Goal: Task Accomplishment & Management: Use online tool/utility

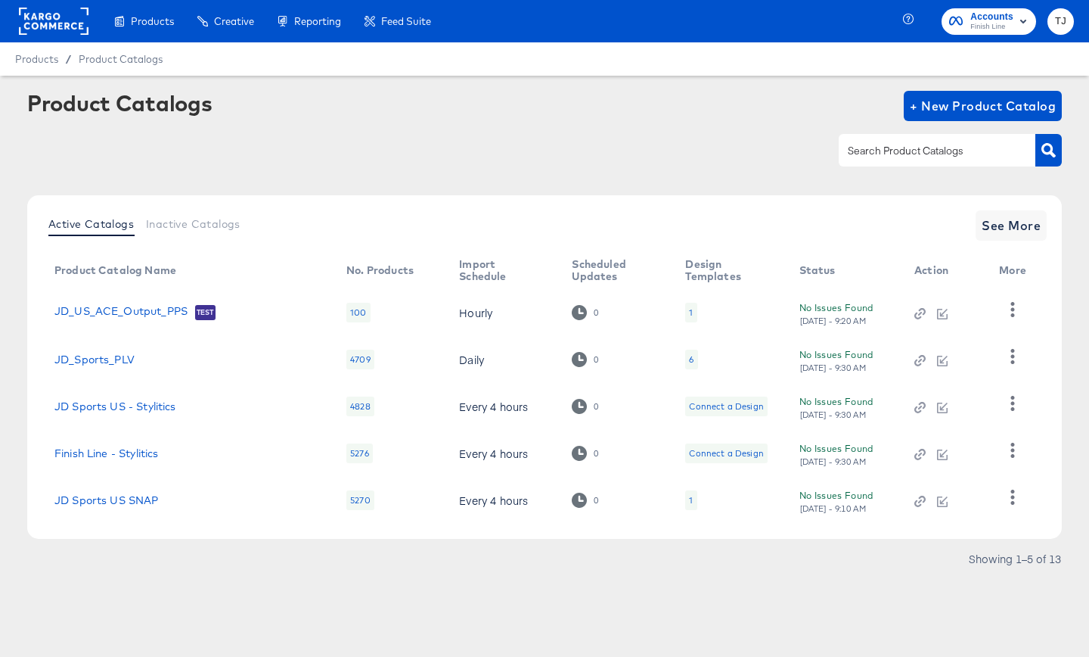
click at [45, 22] on rect at bounding box center [54, 21] width 70 height 27
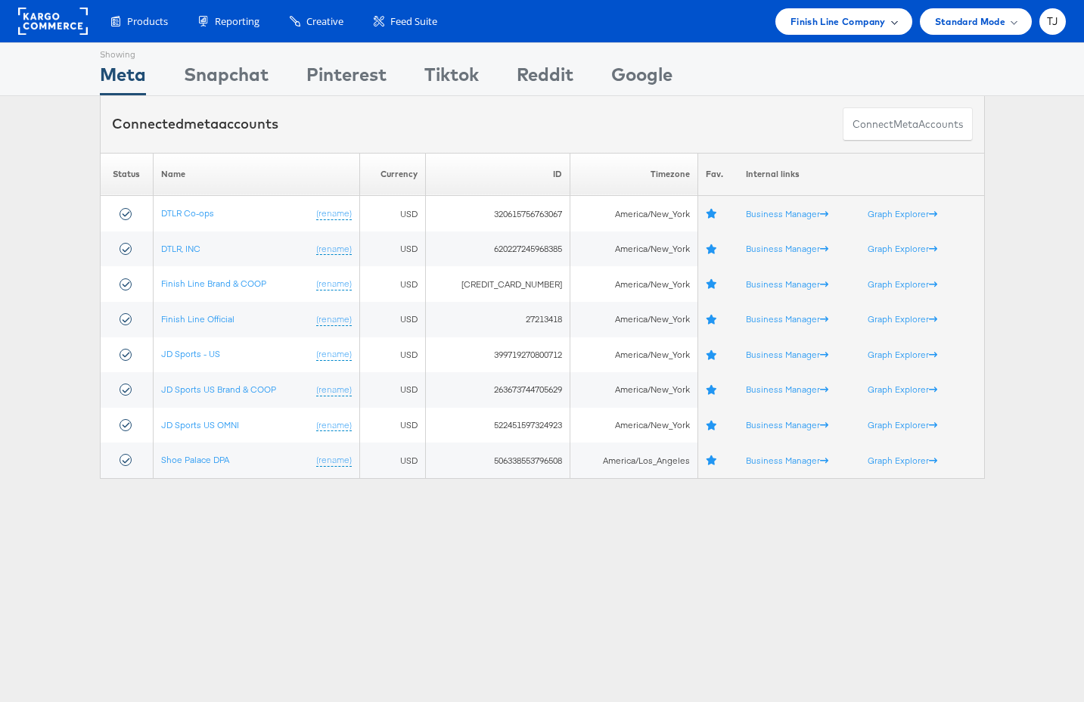
click at [885, 27] on div "Finish Line Company" at bounding box center [843, 22] width 107 height 16
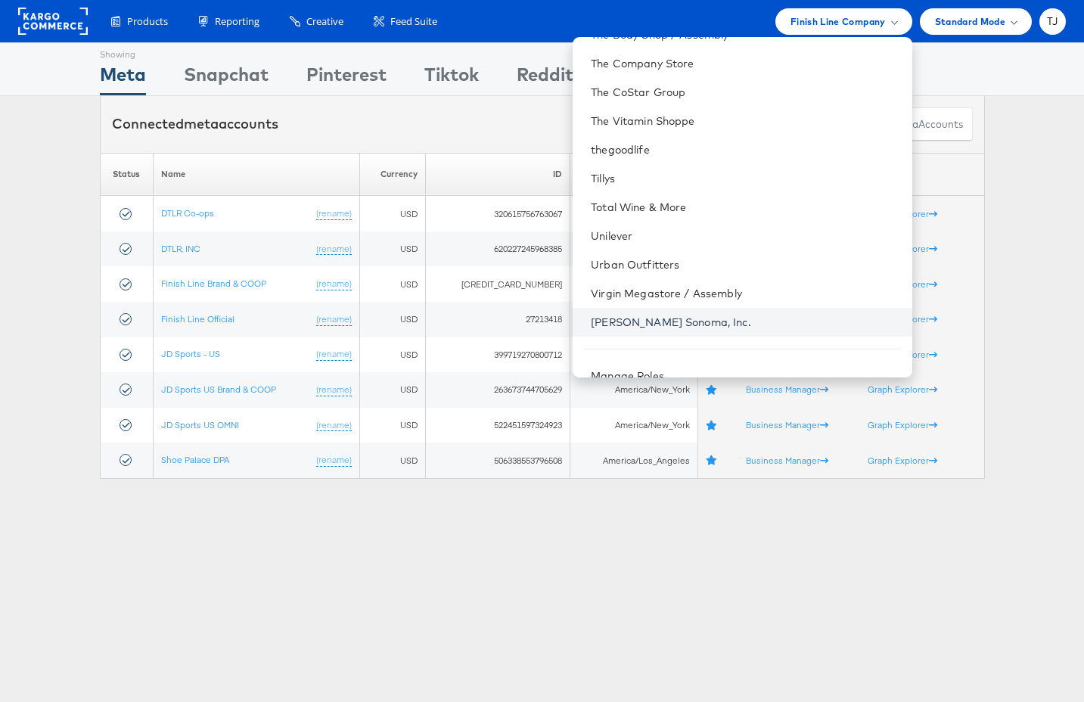
scroll to position [2196, 0]
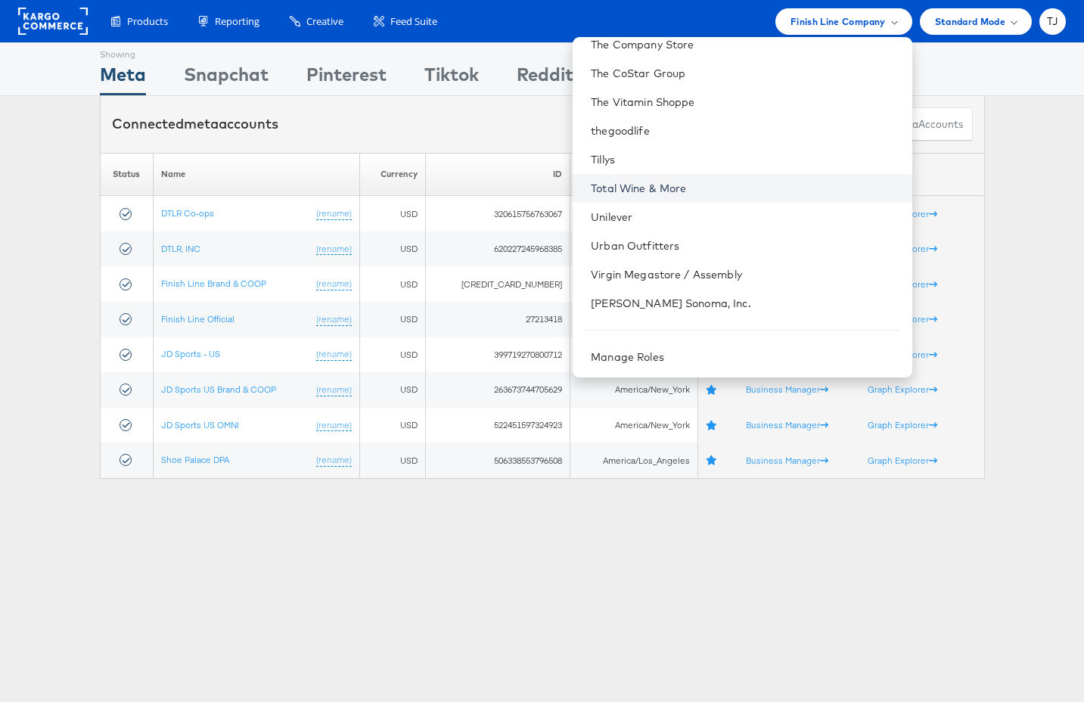
click at [751, 183] on link "Total Wine & More" at bounding box center [745, 188] width 309 height 15
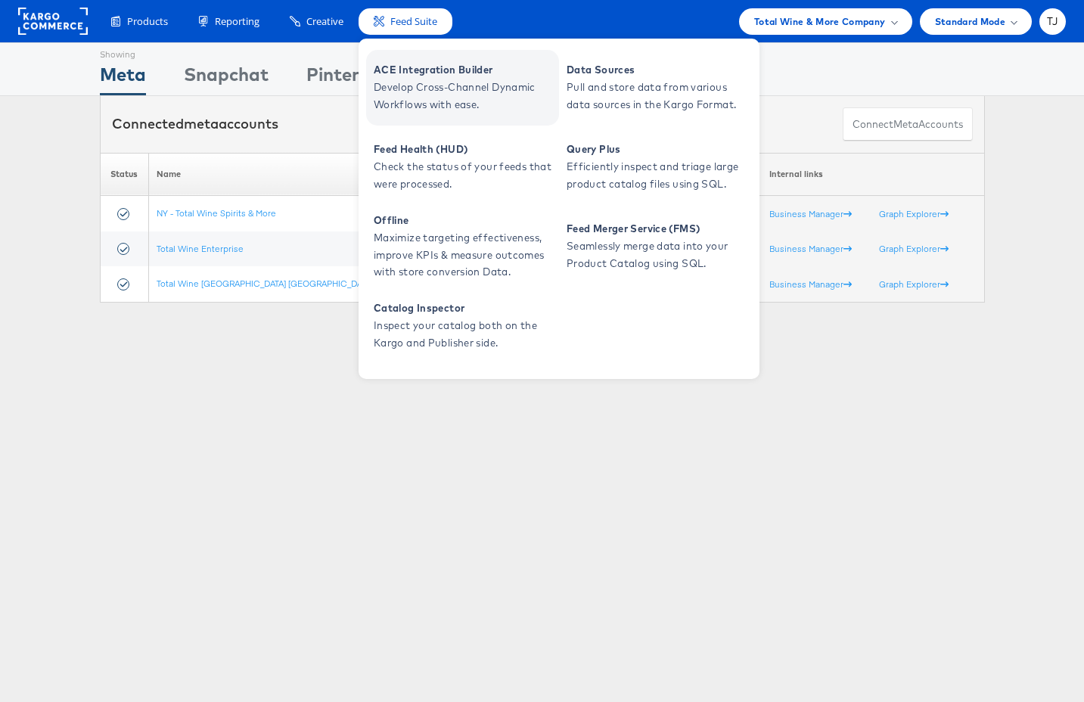
click at [421, 80] on span "Develop Cross-Channel Dynamic Workflows with ease." at bounding box center [465, 96] width 182 height 35
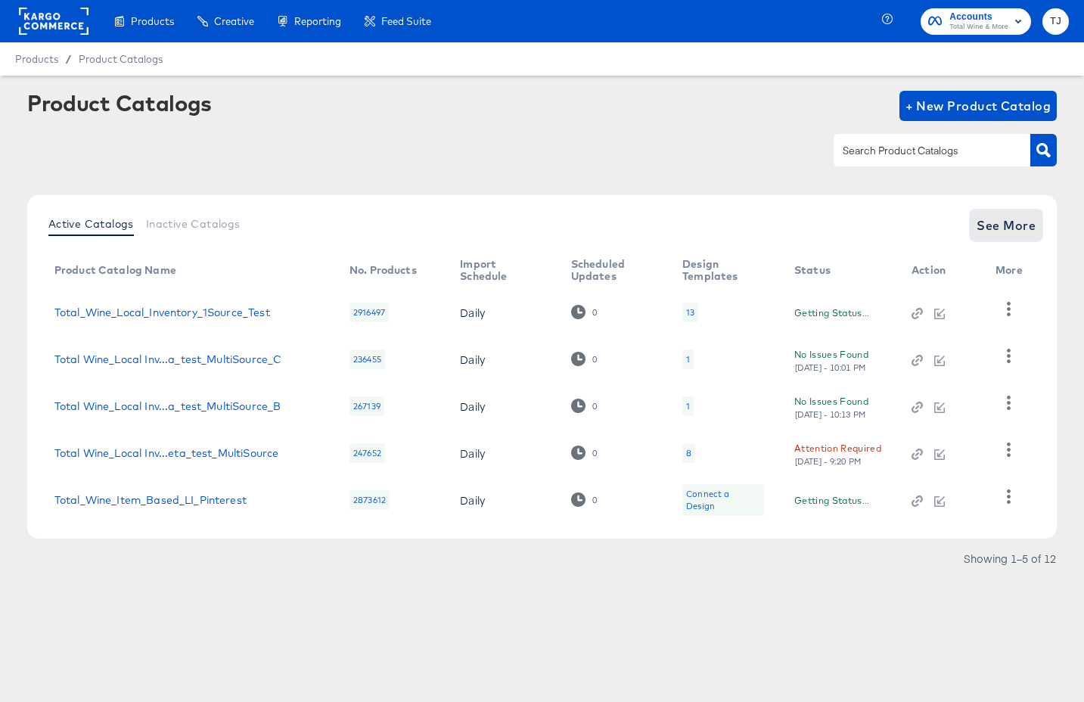
click at [1017, 220] on span "See More" at bounding box center [1006, 225] width 59 height 21
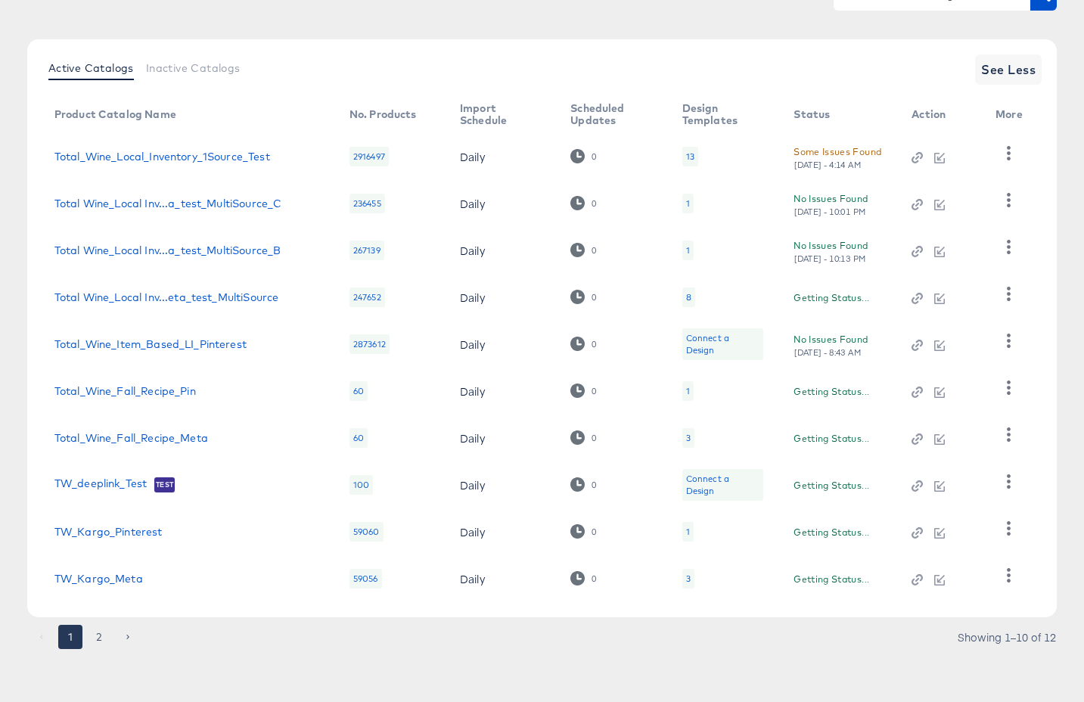
scroll to position [156, 0]
click at [97, 632] on button "2" at bounding box center [99, 637] width 24 height 24
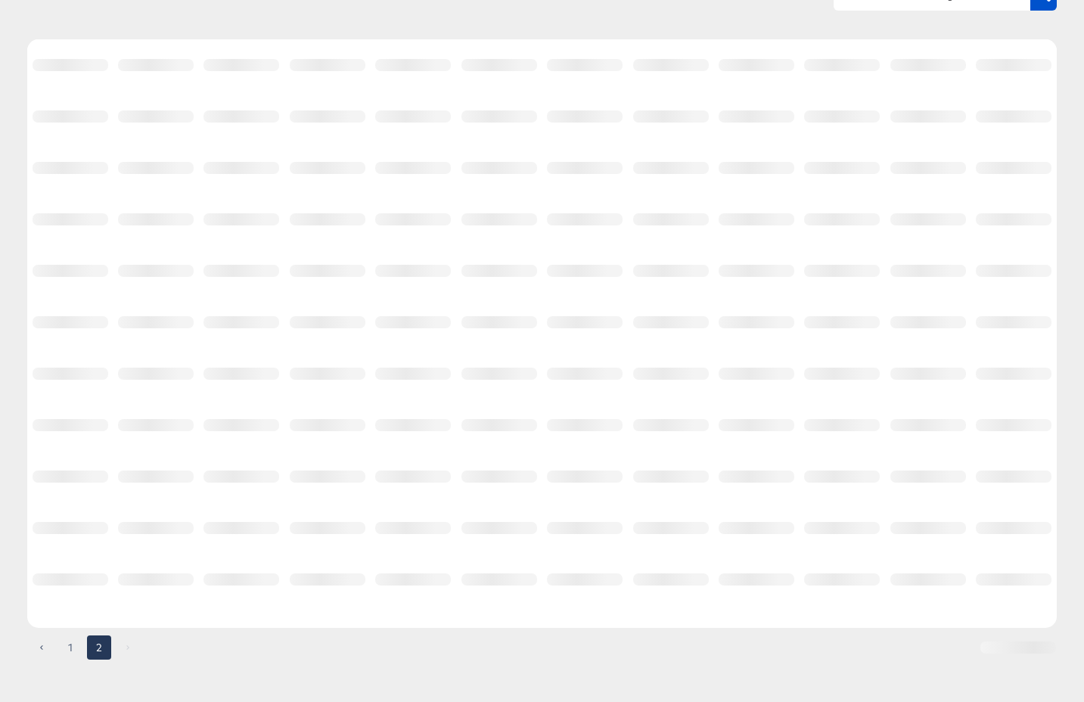
scroll to position [0, 0]
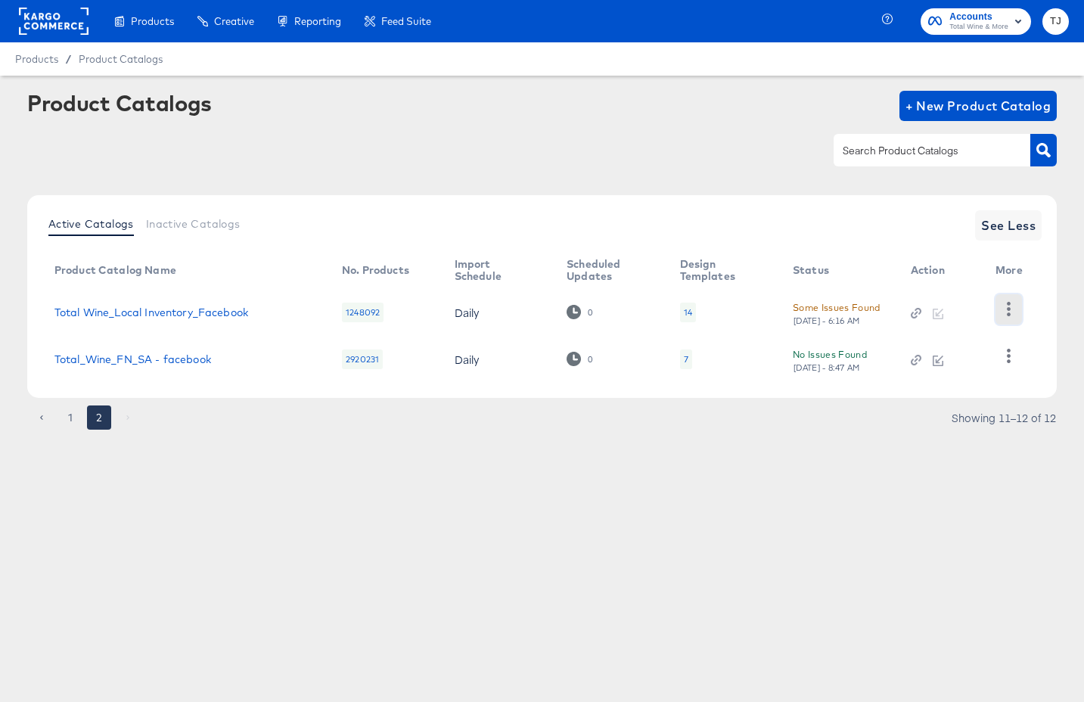
click at [1009, 310] on icon "button" at bounding box center [1009, 309] width 4 height 14
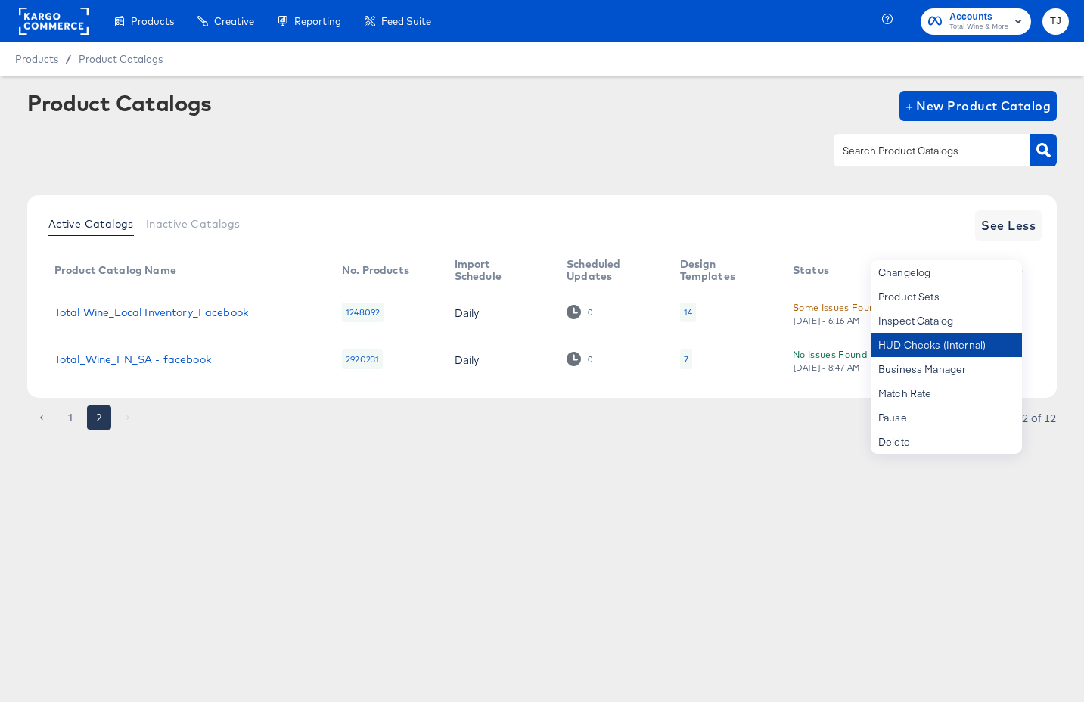
click at [961, 340] on div "HUD Checks (Internal)" at bounding box center [946, 345] width 151 height 24
click at [831, 307] on div "Some Issues Found" at bounding box center [837, 308] width 88 height 16
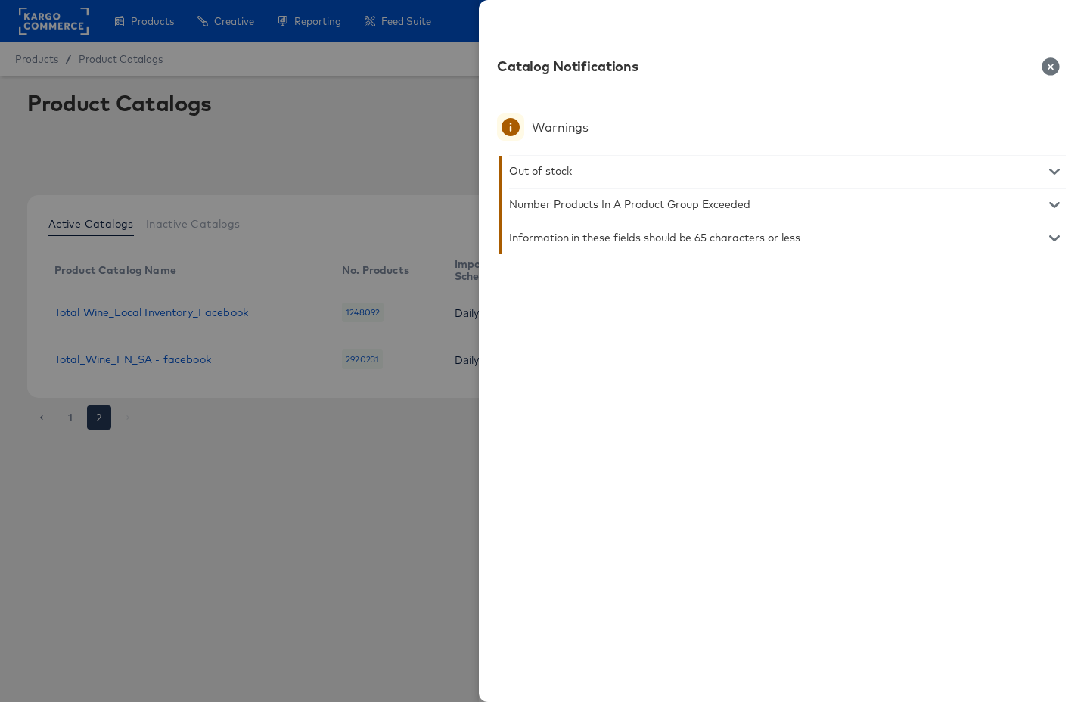
drag, startPoint x: 318, startPoint y: 132, endPoint x: 323, endPoint y: 123, distance: 9.5
click at [319, 130] on div at bounding box center [542, 351] width 1084 height 702
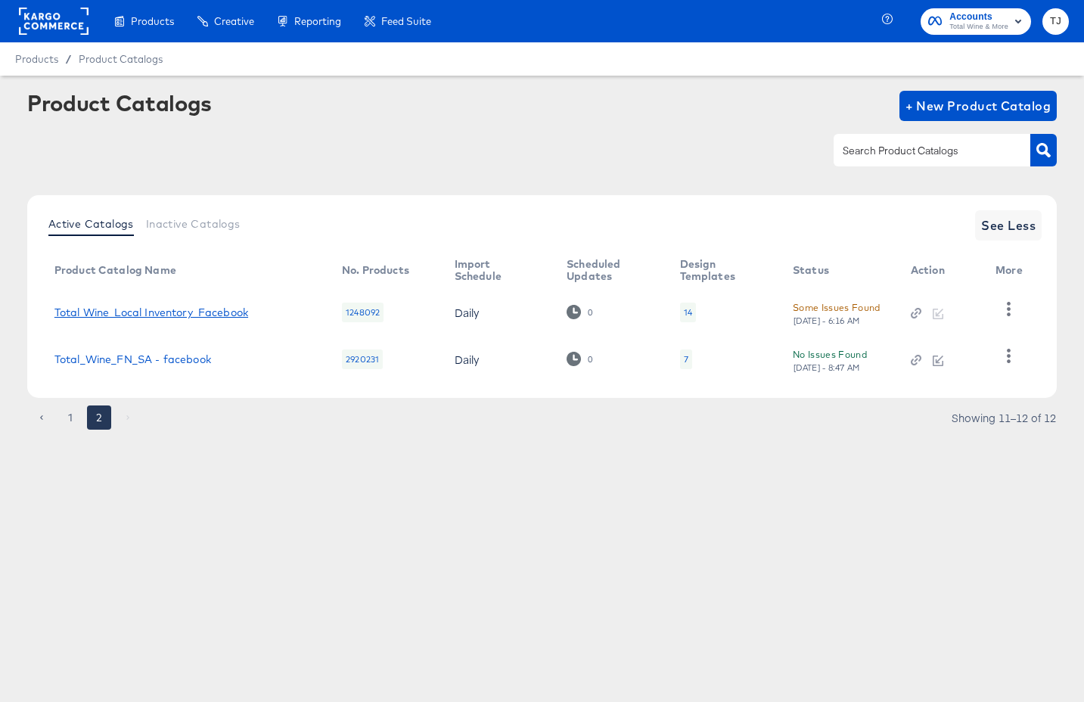
click at [154, 314] on link "Total Wine_Local Inventory_Facebook" at bounding box center [151, 312] width 194 height 12
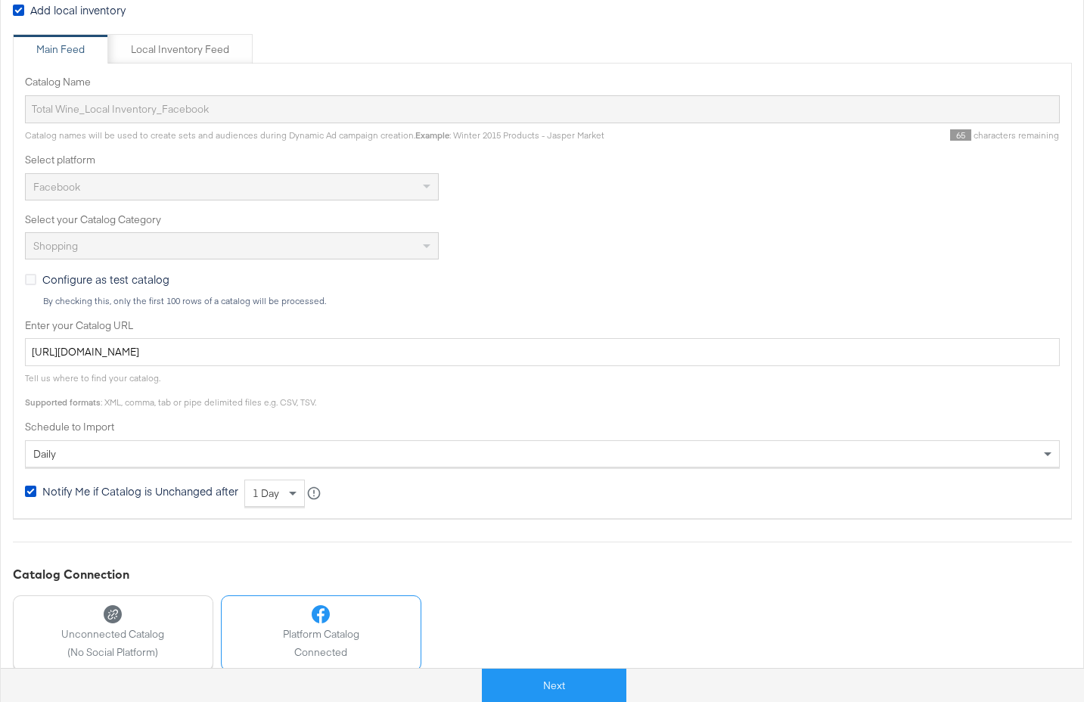
scroll to position [322, 0]
